Goal: Task Accomplishment & Management: Manage account settings

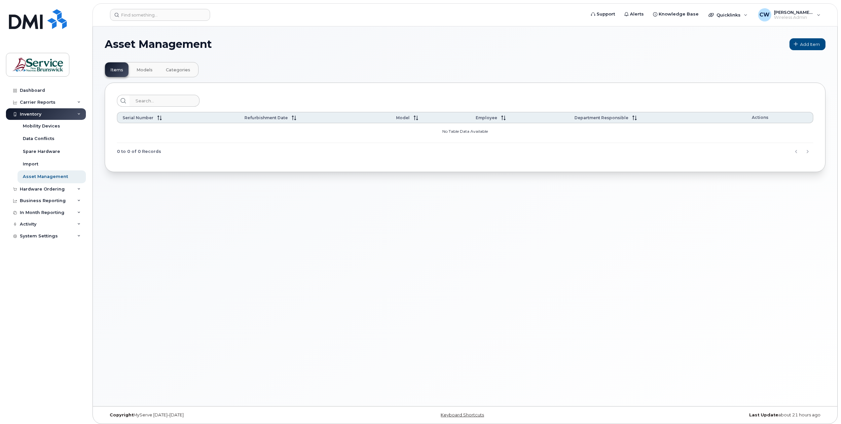
click at [181, 66] on button "Categories" at bounding box center [178, 69] width 35 height 15
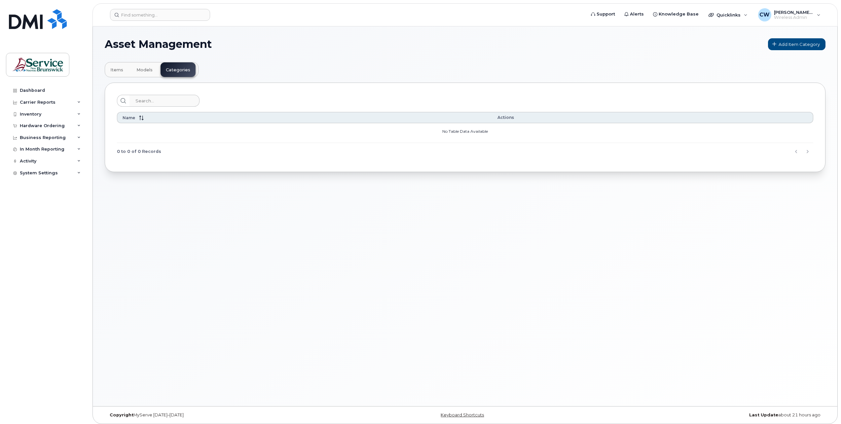
click at [145, 69] on span "Models" at bounding box center [144, 69] width 16 height 5
click at [29, 90] on div "Dashboard" at bounding box center [32, 90] width 25 height 5
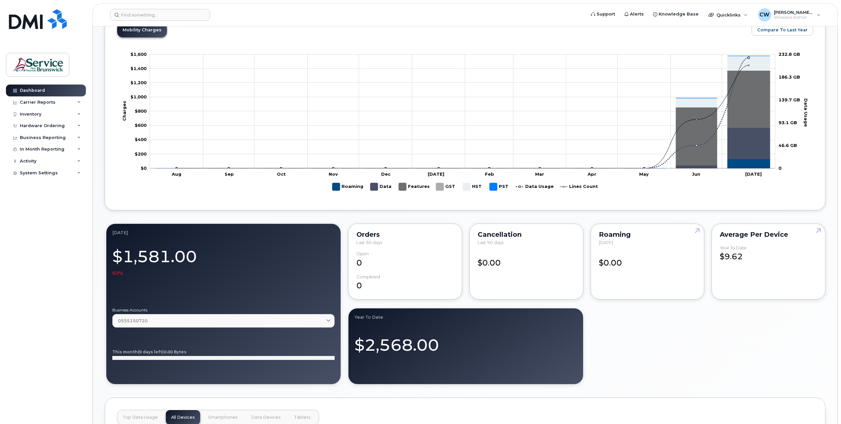
scroll to position [264, 0]
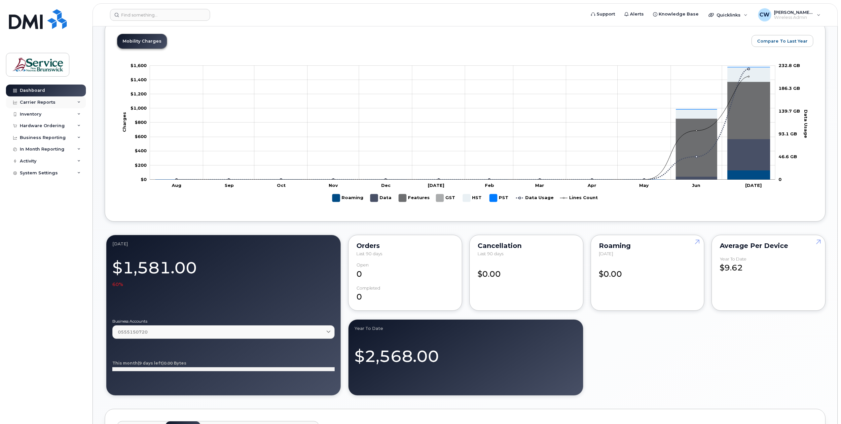
click at [45, 102] on div "Carrier Reports" at bounding box center [38, 102] width 36 height 5
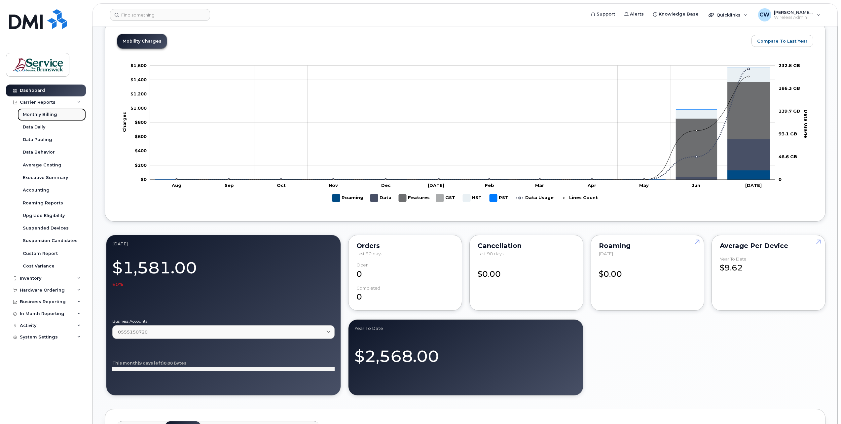
click at [46, 113] on div "Monthly Billing" at bounding box center [40, 115] width 34 height 6
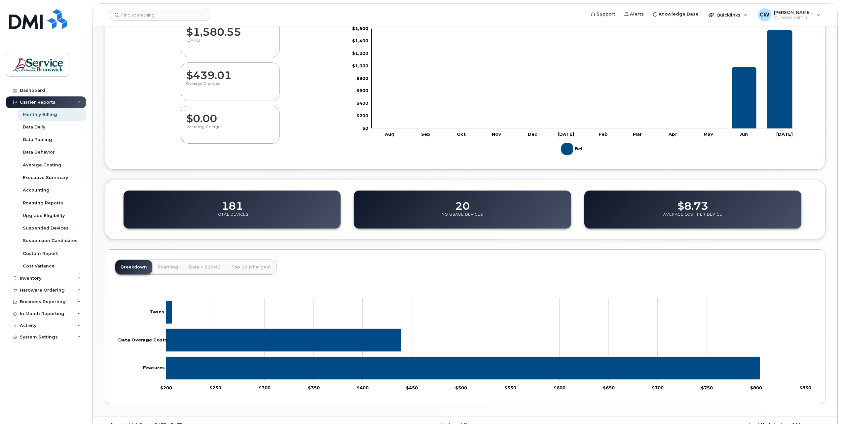
scroll to position [79, 0]
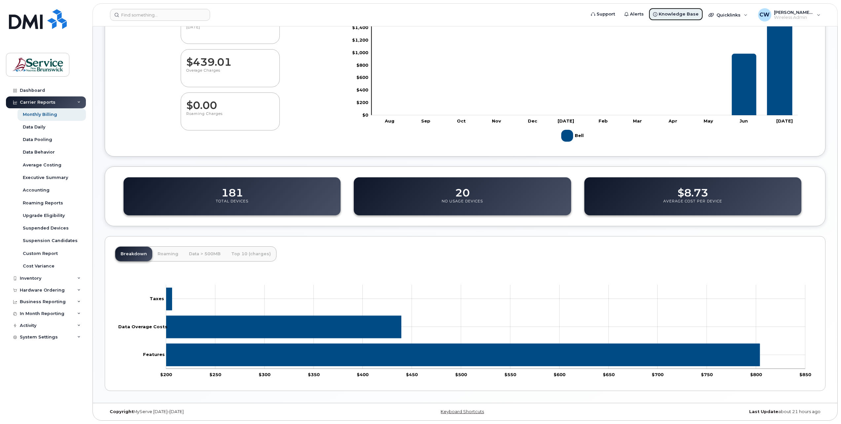
click at [681, 14] on span "Knowledge Base" at bounding box center [679, 14] width 40 height 7
click at [37, 338] on div "System Settings" at bounding box center [39, 337] width 38 height 5
click at [50, 347] on div "Accounting Codes" at bounding box center [44, 349] width 43 height 6
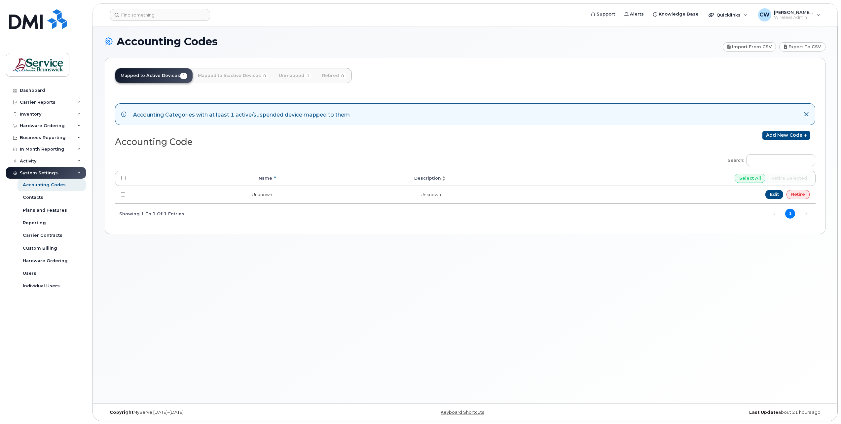
scroll to position [3, 0]
click at [793, 131] on link "Add new code" at bounding box center [786, 134] width 48 height 9
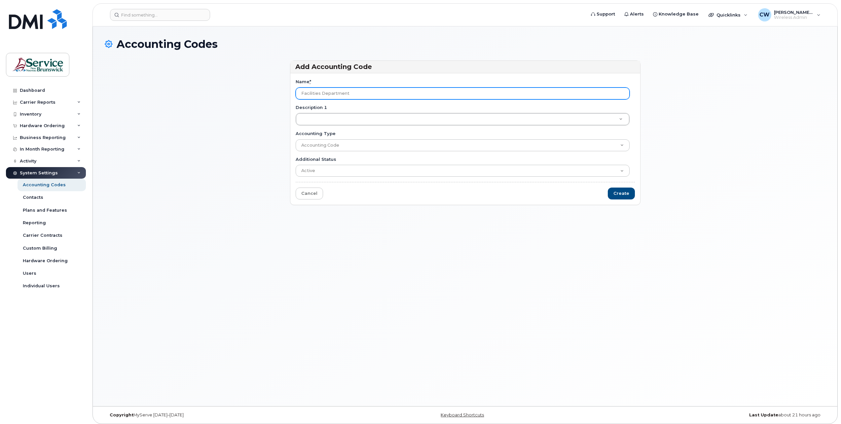
type input "Facilities Department"
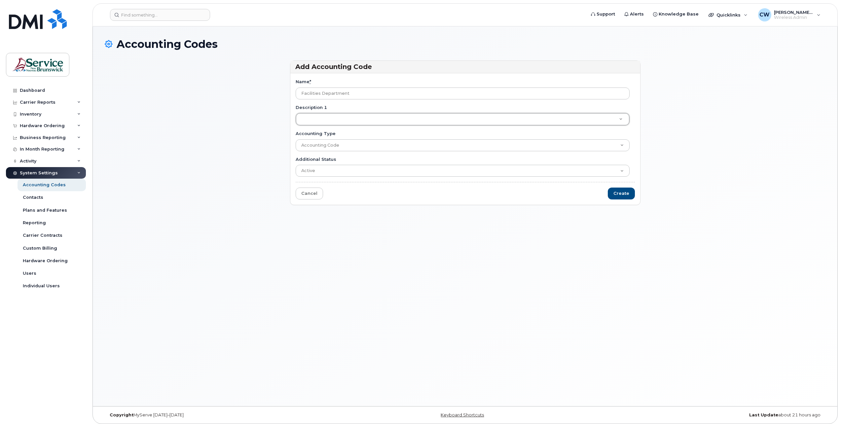
type input "2"
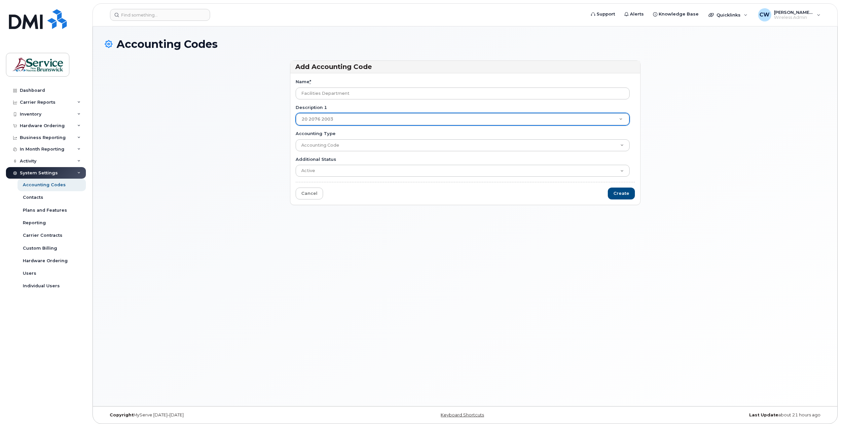
drag, startPoint x: 338, startPoint y: 117, endPoint x: 328, endPoint y: 116, distance: 10.3
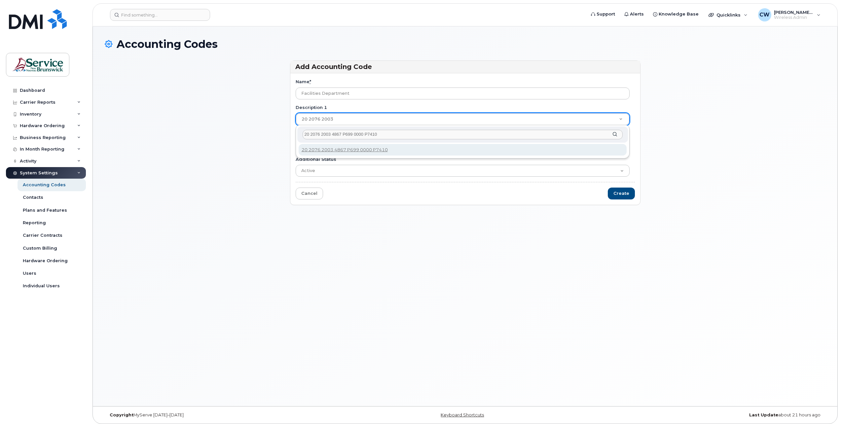
type input "20 2076 2003 4867 P699 0000 P74100"
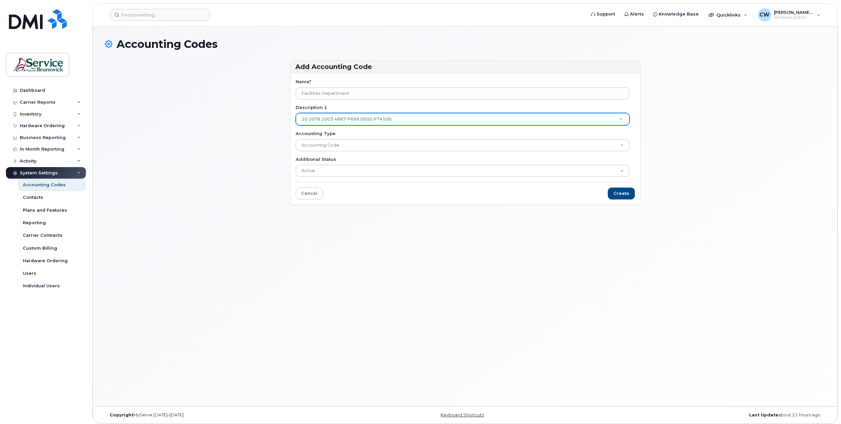
click at [33, 175] on div "System Settings" at bounding box center [39, 172] width 38 height 5
click at [79, 171] on icon at bounding box center [78, 172] width 3 height 3
